Goal: Use online tool/utility: Utilize a website feature to perform a specific function

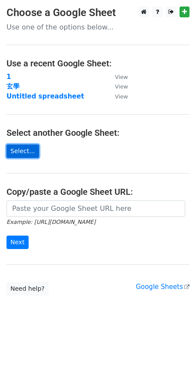
click at [14, 153] on link "Select..." at bounding box center [23, 151] width 33 height 13
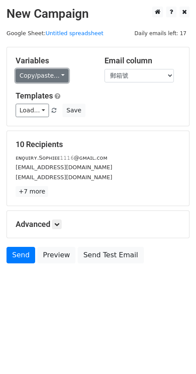
click at [57, 77] on link "Copy/paste..." at bounding box center [42, 75] width 53 height 13
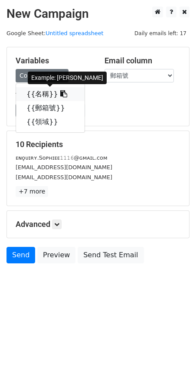
click at [60, 95] on icon at bounding box center [63, 93] width 7 height 7
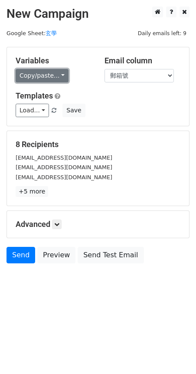
click at [23, 81] on link "Copy/paste..." at bounding box center [42, 75] width 53 height 13
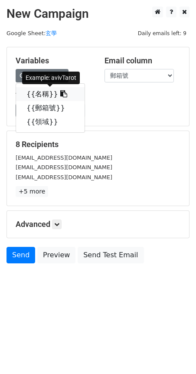
click at [60, 95] on icon at bounding box center [63, 93] width 7 height 7
